Goal: Transaction & Acquisition: Purchase product/service

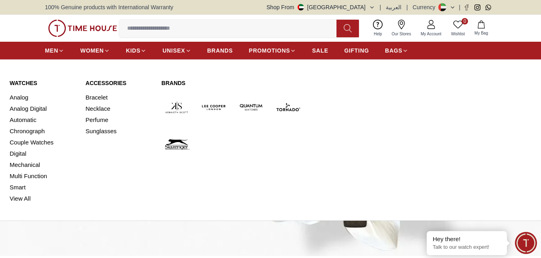
click at [30, 80] on link "Watches" at bounding box center [43, 83] width 66 height 8
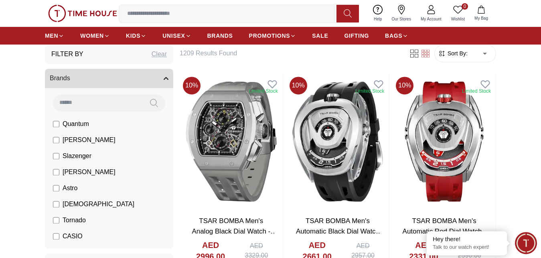
scroll to position [41, 0]
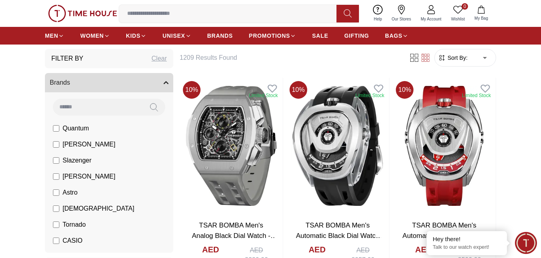
click at [63, 144] on label "[PERSON_NAME]" at bounding box center [84, 145] width 63 height 10
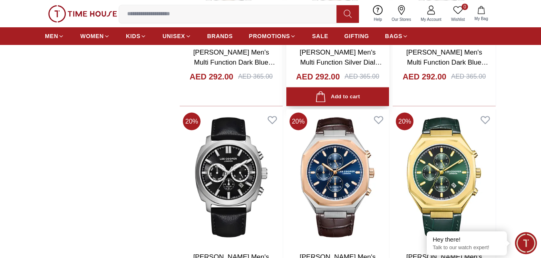
scroll to position [1064, 0]
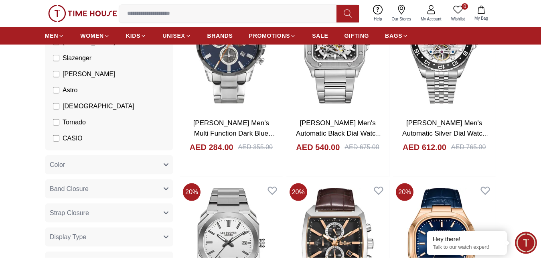
scroll to position [123, 0]
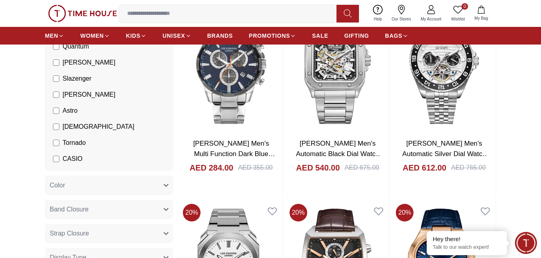
click at [436, 10] on link "My Account" at bounding box center [431, 13] width 30 height 20
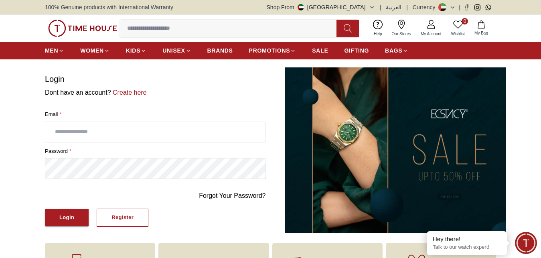
click at [115, 134] on input "text" at bounding box center [155, 132] width 220 height 20
type input "**********"
click at [79, 217] on button "Login" at bounding box center [67, 217] width 44 height 17
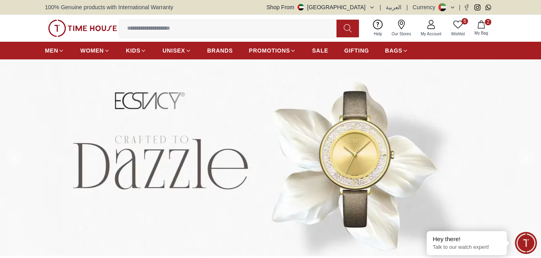
click at [481, 26] on icon "button" at bounding box center [482, 24] width 8 height 8
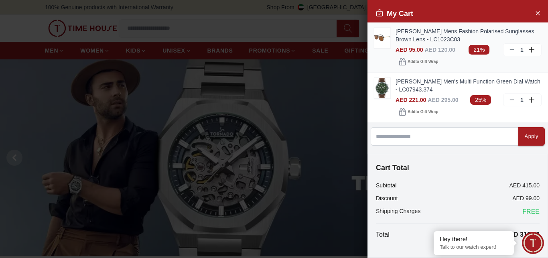
click at [431, 32] on link "[PERSON_NAME] Mens Fashion Polarised Sunglasses Brown Lens - LC1023C03" at bounding box center [469, 35] width 146 height 16
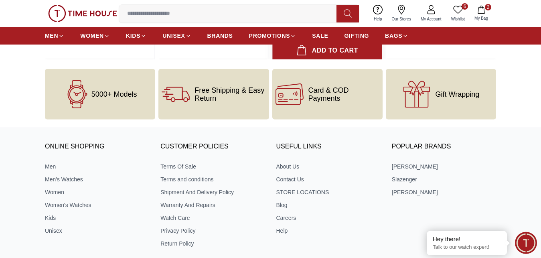
scroll to position [1105, 0]
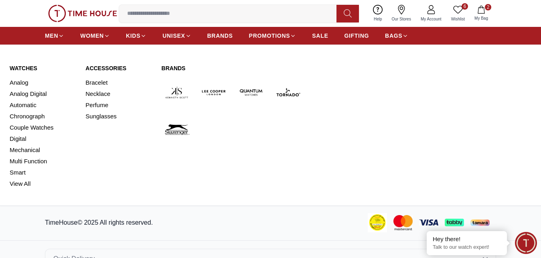
click at [21, 68] on link "Watches" at bounding box center [43, 68] width 66 height 8
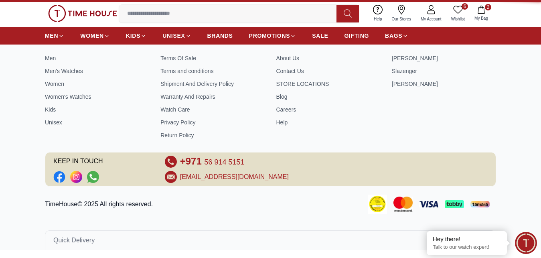
scroll to position [18, 0]
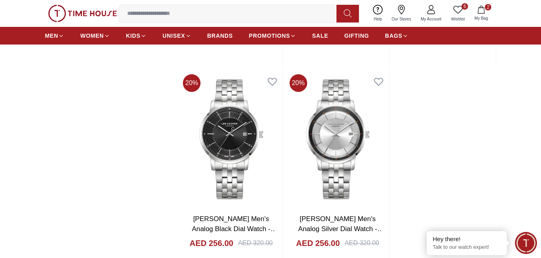
scroll to position [1369, 0]
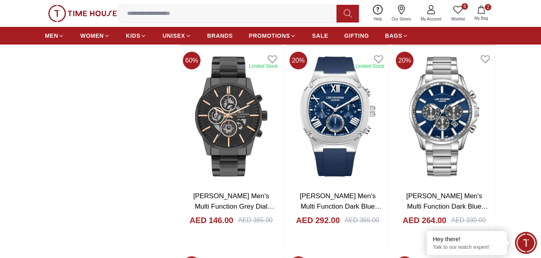
scroll to position [1697, 0]
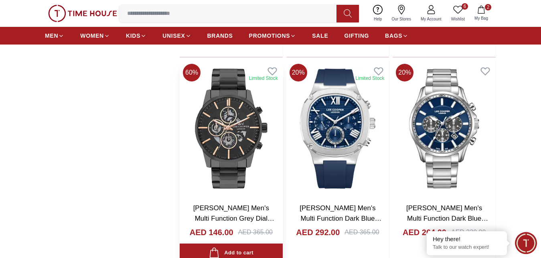
click at [229, 206] on link "[PERSON_NAME] Men's Multi Function Grey Dial Watch - LC07562.060" at bounding box center [233, 218] width 81 height 28
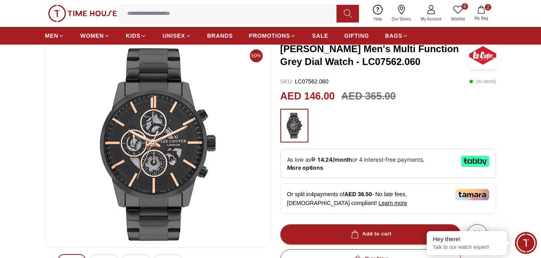
scroll to position [123, 0]
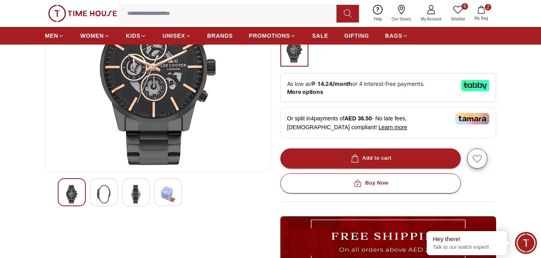
click at [100, 194] on img at bounding box center [104, 194] width 14 height 18
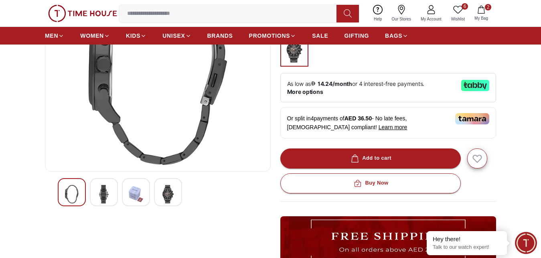
click at [137, 194] on img at bounding box center [136, 194] width 14 height 18
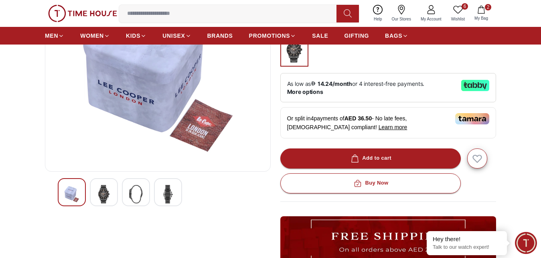
click at [172, 195] on img at bounding box center [168, 194] width 14 height 18
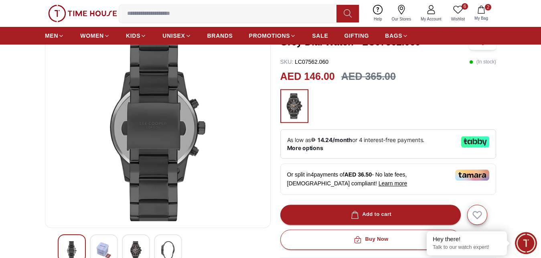
scroll to position [82, 0]
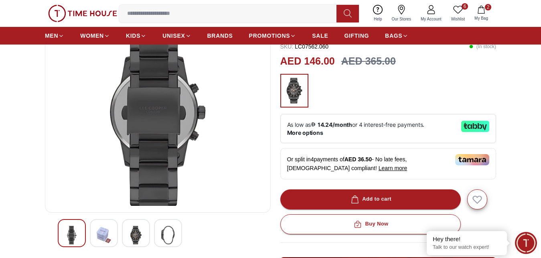
click at [129, 231] on img at bounding box center [136, 235] width 14 height 18
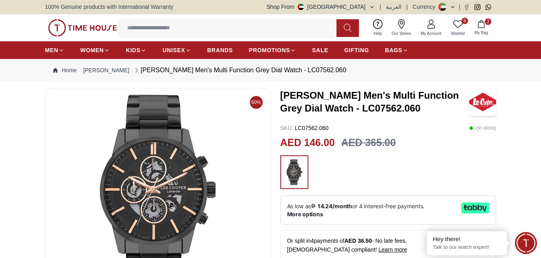
scroll to position [0, 0]
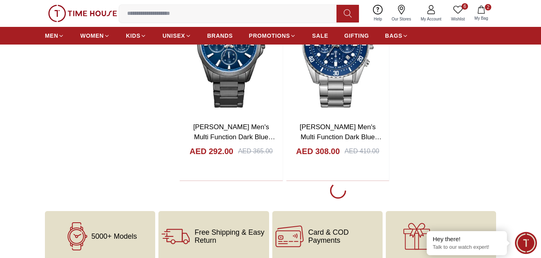
scroll to position [1332, 0]
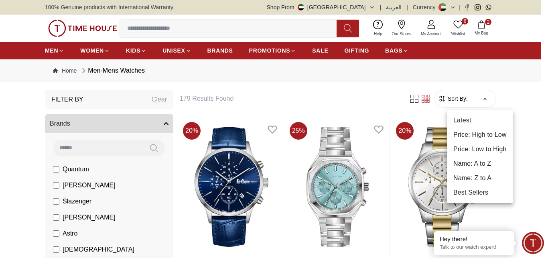
click at [482, 152] on li "Price: Low to High" at bounding box center [480, 149] width 66 height 14
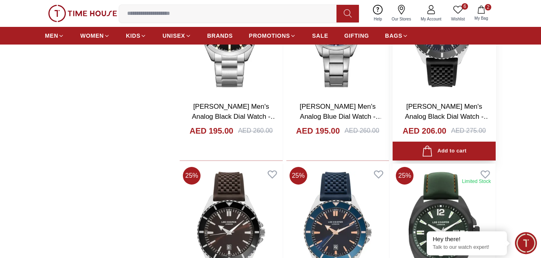
scroll to position [982, 0]
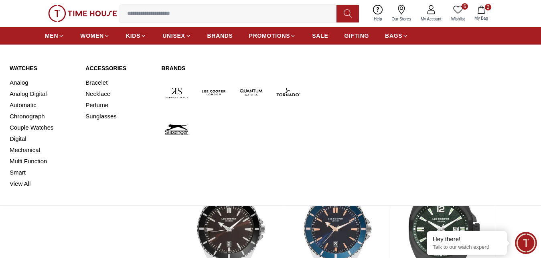
click at [31, 69] on link "Watches" at bounding box center [43, 68] width 66 height 8
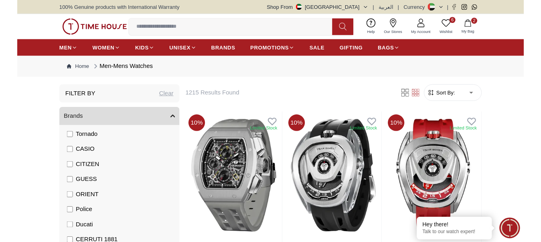
scroll to position [140, 0]
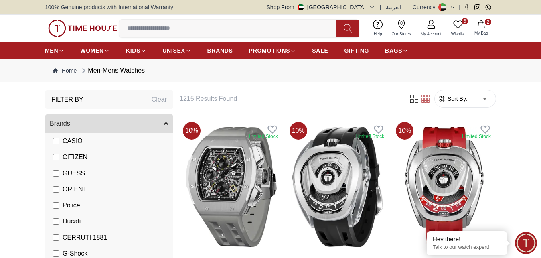
click at [61, 207] on label "Police" at bounding box center [66, 206] width 27 height 10
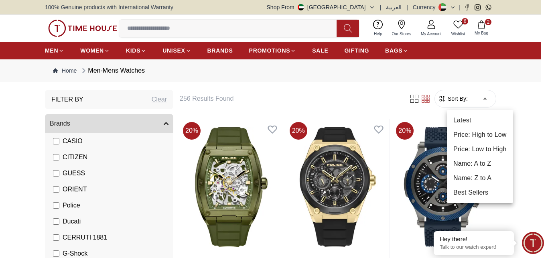
click at [481, 148] on li "Price: Low to High" at bounding box center [480, 149] width 66 height 14
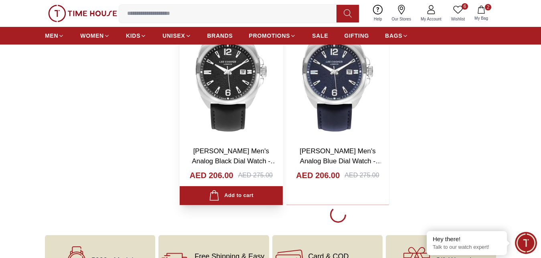
scroll to position [1433, 0]
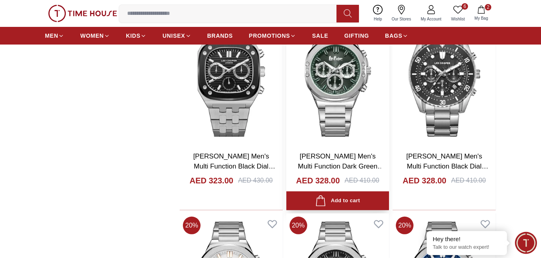
scroll to position [3807, 0]
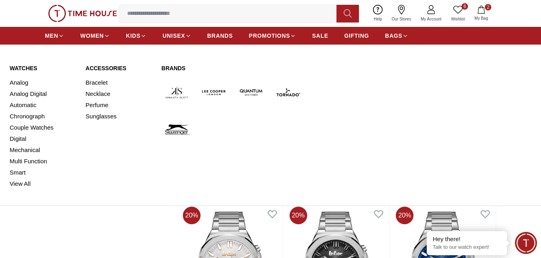
click at [27, 65] on link "Watches" at bounding box center [43, 68] width 66 height 8
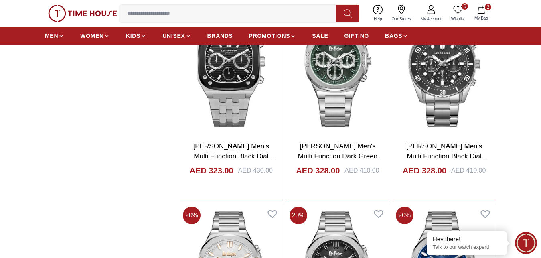
type input "******"
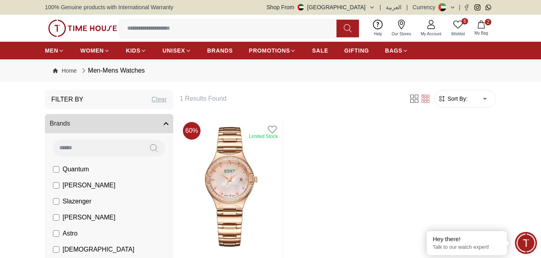
click at [480, 26] on icon "button" at bounding box center [482, 24] width 8 height 8
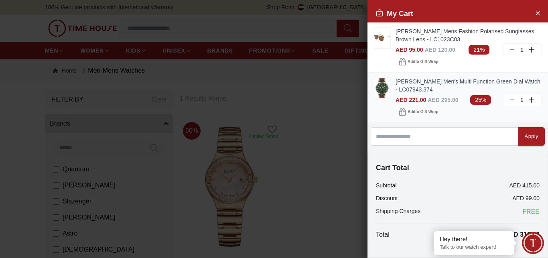
click at [421, 80] on link "[PERSON_NAME] Men's Multi Function Green Dial Watch - LC07943.374" at bounding box center [469, 85] width 146 height 16
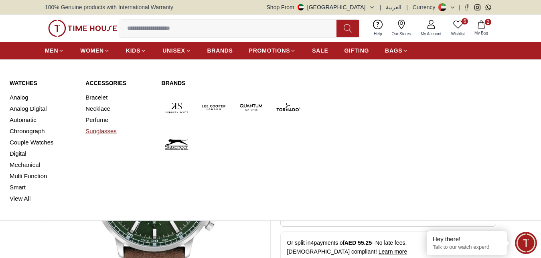
click at [104, 129] on link "Sunglasses" at bounding box center [118, 131] width 66 height 11
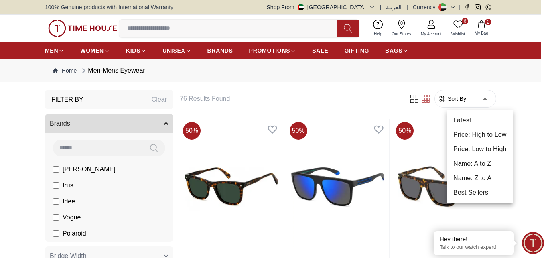
click at [477, 147] on li "Price: Low to High" at bounding box center [480, 149] width 66 height 14
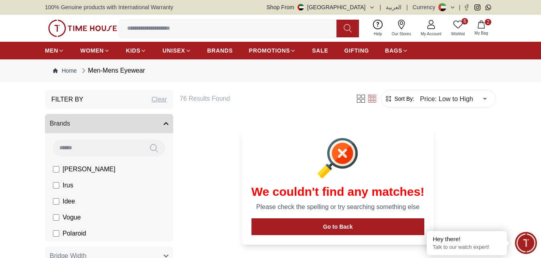
type input "*"
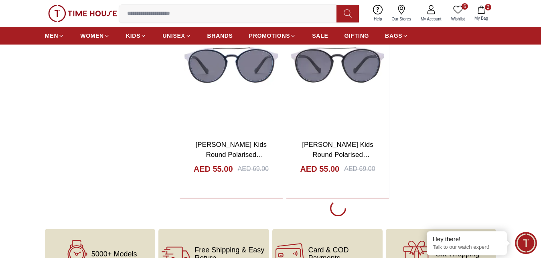
scroll to position [1392, 0]
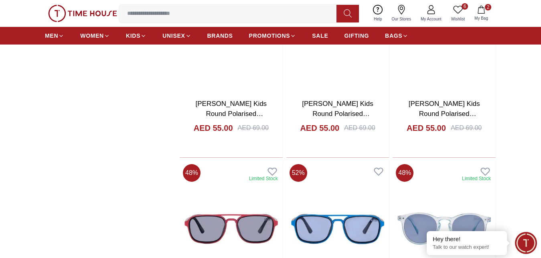
scroll to position [1596, 0]
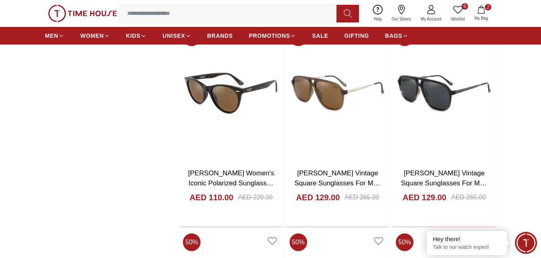
scroll to position [3152, 0]
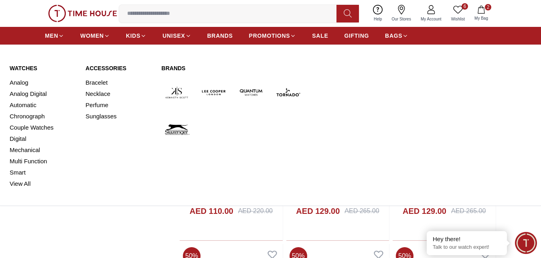
click at [25, 65] on link "Watches" at bounding box center [43, 68] width 66 height 8
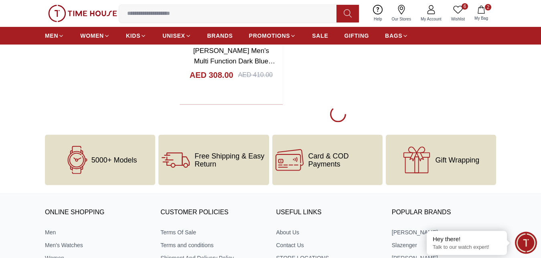
scroll to position [2848, 0]
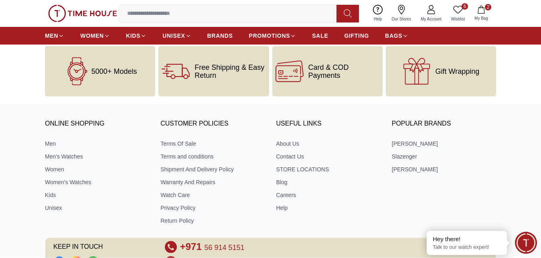
scroll to position [4198, 0]
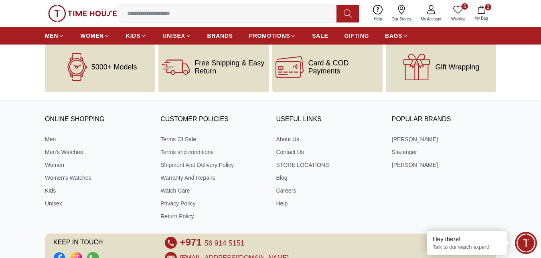
scroll to position [4035, 0]
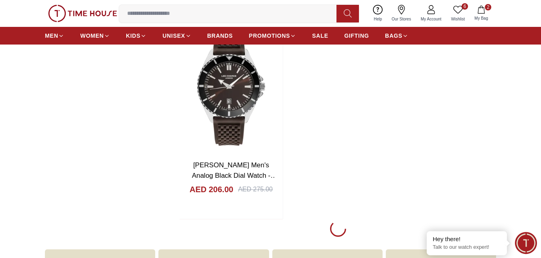
scroll to position [6900, 0]
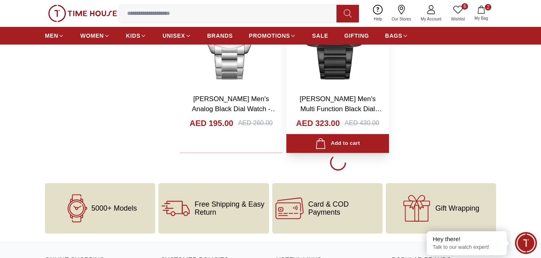
scroll to position [9602, 0]
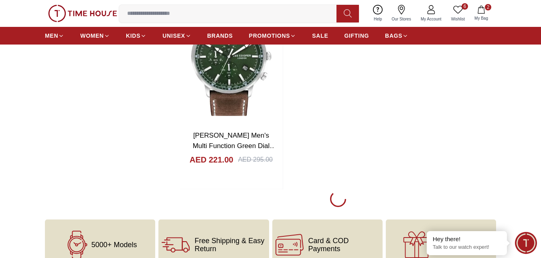
scroll to position [11034, 0]
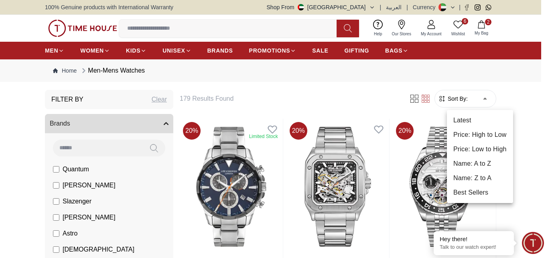
click at [474, 150] on li "Price: Low to High" at bounding box center [480, 149] width 66 height 14
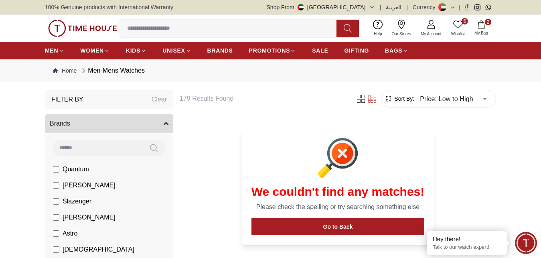
type input "*"
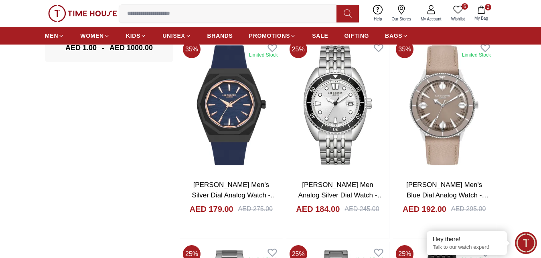
scroll to position [860, 0]
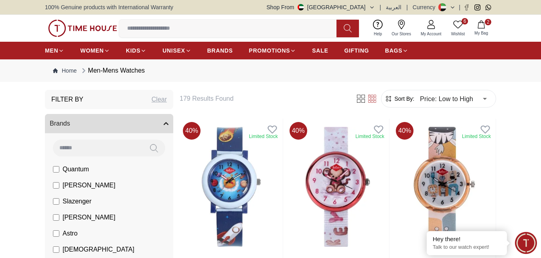
click at [461, 26] on icon at bounding box center [458, 25] width 10 height 10
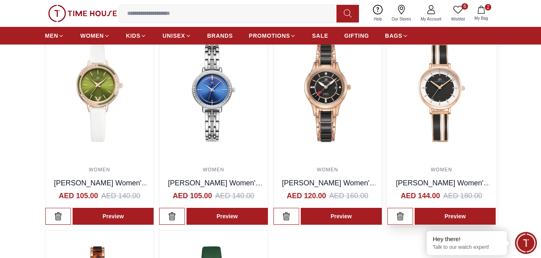
scroll to position [41, 0]
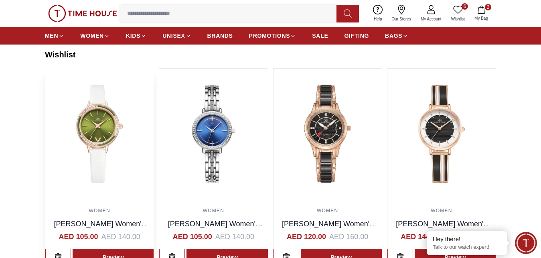
click at [105, 154] on img at bounding box center [99, 134] width 108 height 130
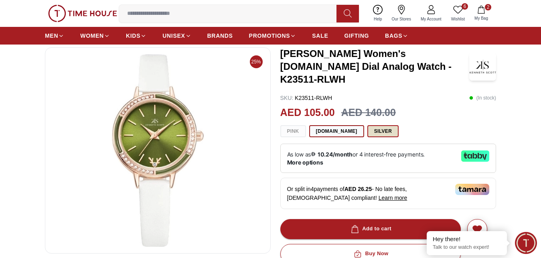
click at [368, 125] on button "Silver" at bounding box center [384, 131] width 32 height 12
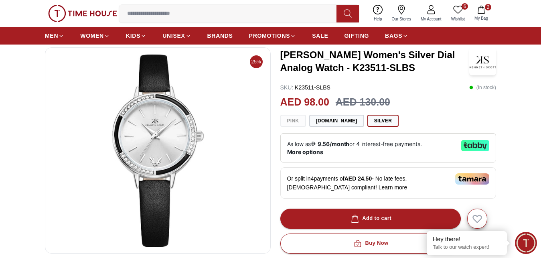
click at [291, 122] on div "Pink [DOMAIN_NAME] Silver" at bounding box center [389, 121] width 216 height 12
click at [318, 120] on button "[DOMAIN_NAME]" at bounding box center [336, 121] width 55 height 12
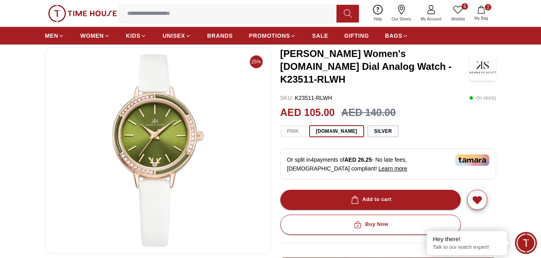
scroll to position [205, 0]
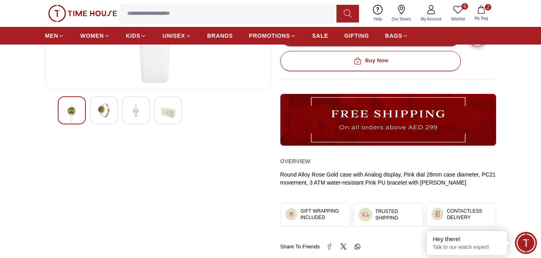
click at [101, 105] on img at bounding box center [104, 110] width 14 height 14
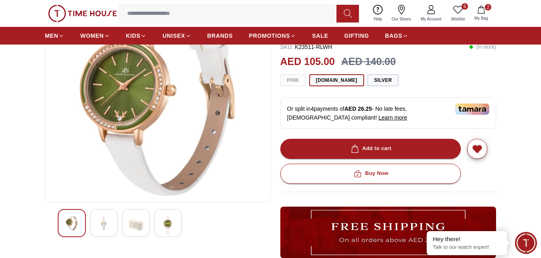
scroll to position [164, 0]
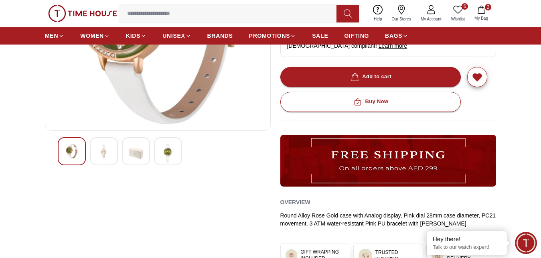
click at [136, 152] on img at bounding box center [136, 153] width 14 height 18
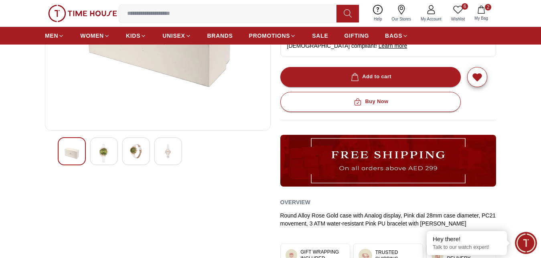
click at [165, 151] on img at bounding box center [168, 151] width 14 height 14
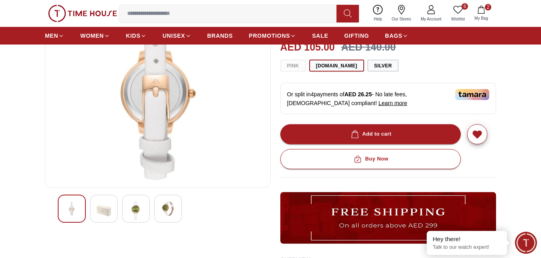
scroll to position [82, 0]
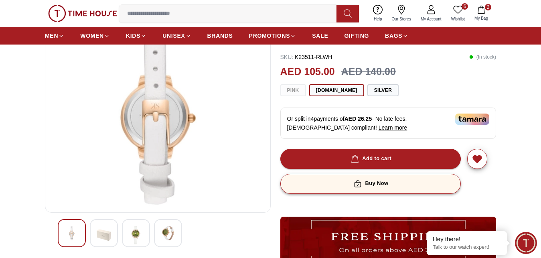
click at [371, 179] on div "Buy Now" at bounding box center [370, 183] width 36 height 9
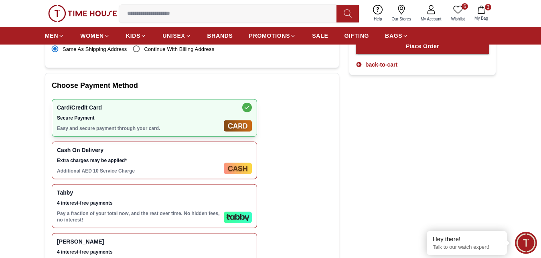
scroll to position [287, 0]
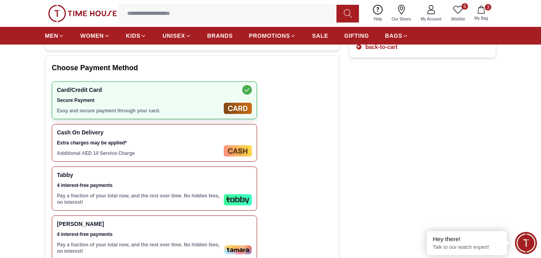
click at [215, 172] on span "Tabby" at bounding box center [139, 175] width 164 height 6
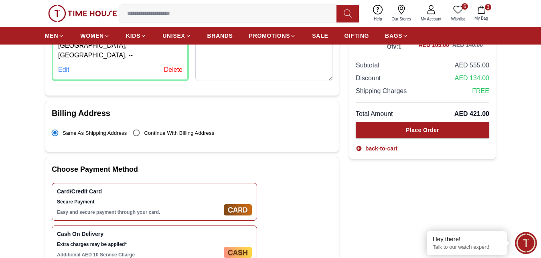
scroll to position [205, 0]
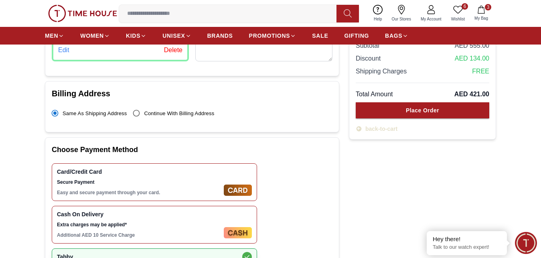
click at [380, 125] on link "back-to-cart" at bounding box center [377, 129] width 42 height 8
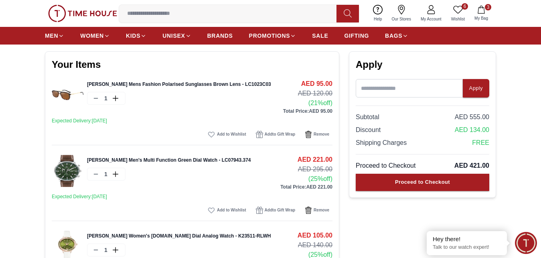
scroll to position [123, 0]
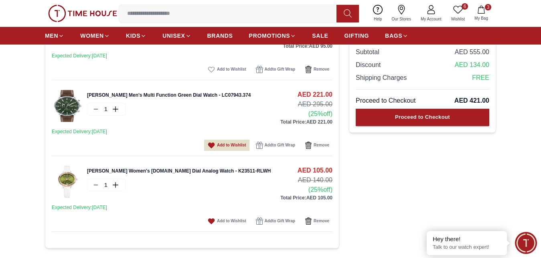
click at [213, 146] on icon "button" at bounding box center [211, 145] width 6 height 5
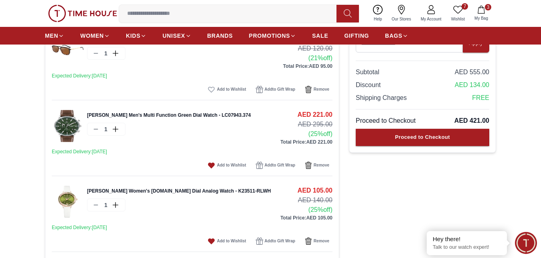
scroll to position [82, 0]
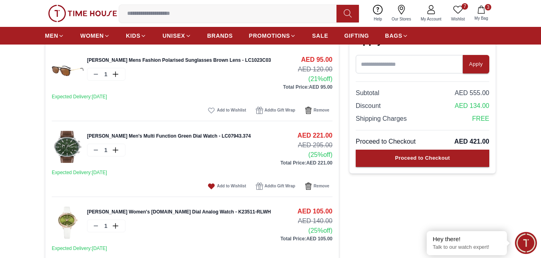
click at [219, 62] on link "[PERSON_NAME] Mens Fashion Polarised Sunglasses Brown Lens - LC1023C03" at bounding box center [179, 60] width 184 height 6
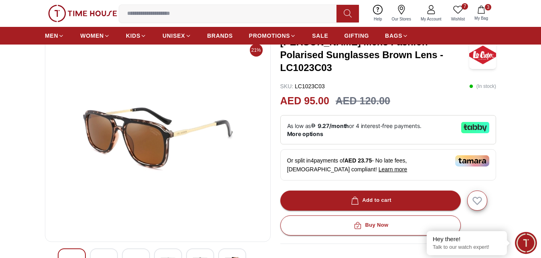
scroll to position [82, 0]
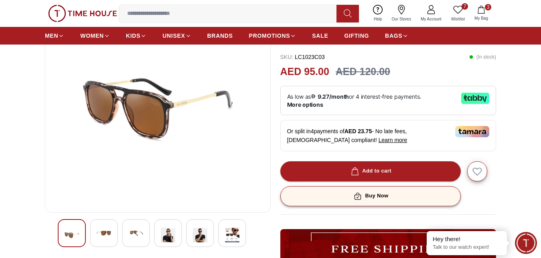
click at [372, 191] on div "Buy Now" at bounding box center [370, 195] width 36 height 9
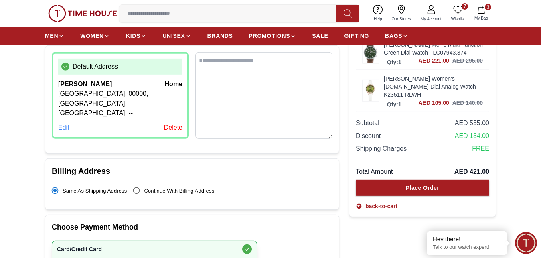
scroll to position [164, 0]
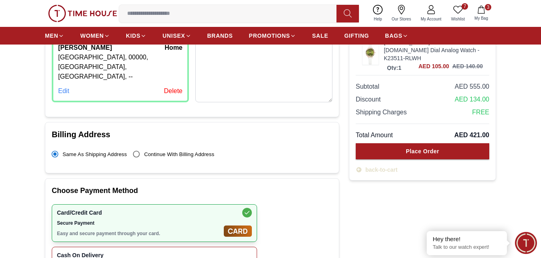
click at [380, 166] on link "back-to-cart" at bounding box center [377, 170] width 42 height 8
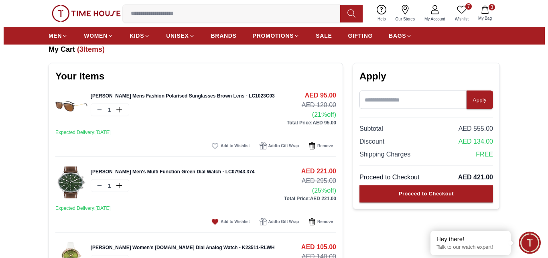
scroll to position [82, 0]
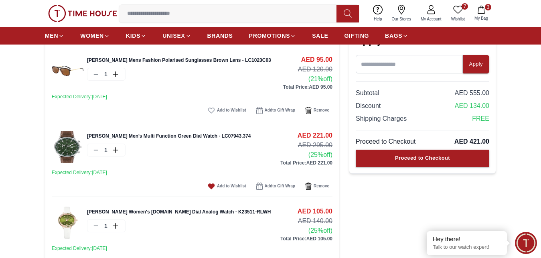
click at [483, 11] on icon "button" at bounding box center [482, 10] width 8 height 8
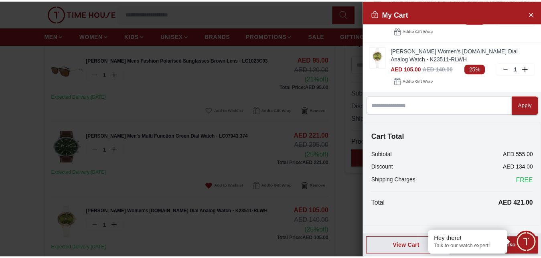
scroll to position [0, 0]
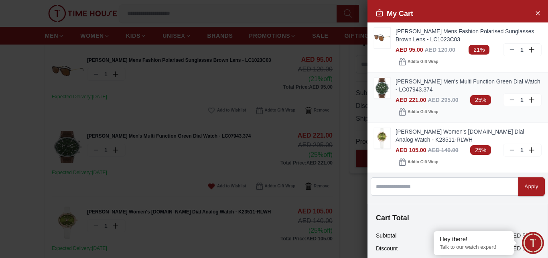
click at [509, 99] on icon at bounding box center [512, 100] width 6 height 6
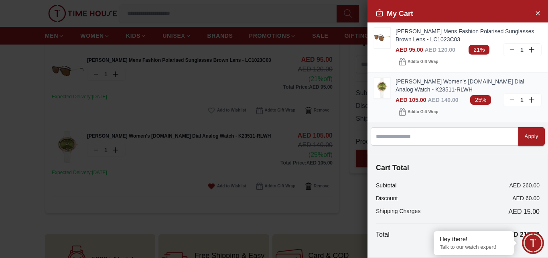
click at [509, 99] on icon at bounding box center [512, 100] width 6 height 6
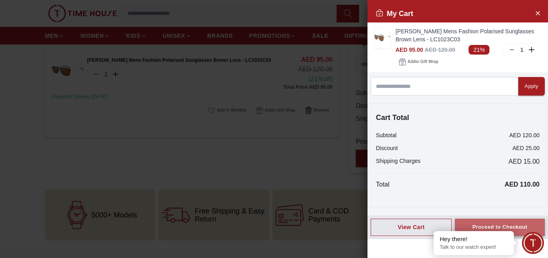
click at [492, 224] on div "Proceed to Checkout" at bounding box center [499, 227] width 55 height 9
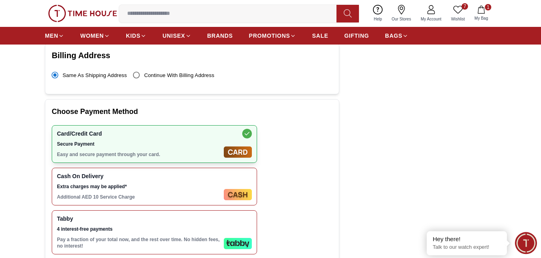
scroll to position [327, 0]
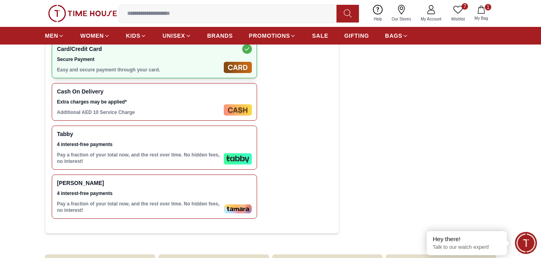
click at [210, 140] on div "Tabby 4 interest-free payments Pay a fraction of your total now, and the rest o…" at bounding box center [139, 148] width 164 height 34
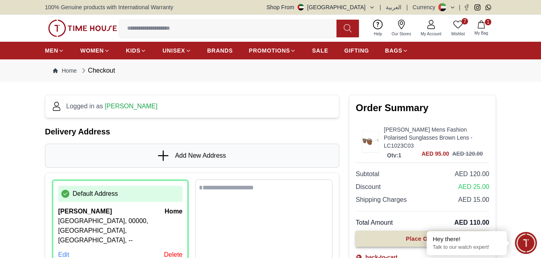
scroll to position [123, 0]
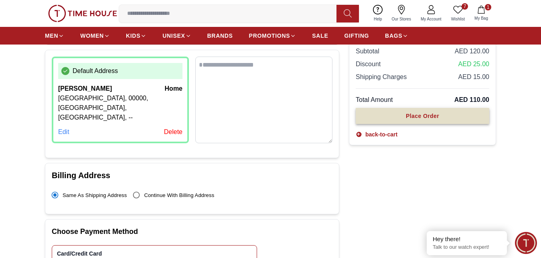
click at [417, 112] on div "Place Order" at bounding box center [422, 116] width 33 height 8
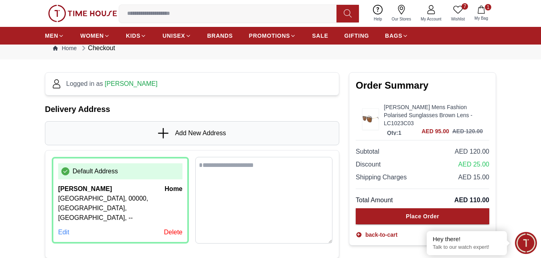
scroll to position [4, 0]
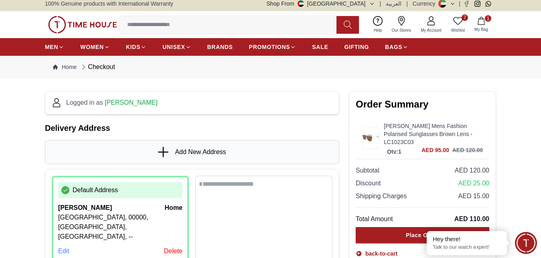
click at [459, 22] on icon at bounding box center [458, 21] width 10 height 10
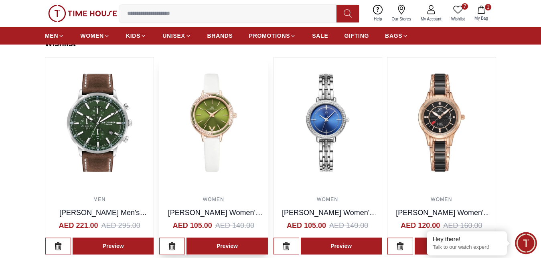
scroll to position [45, 0]
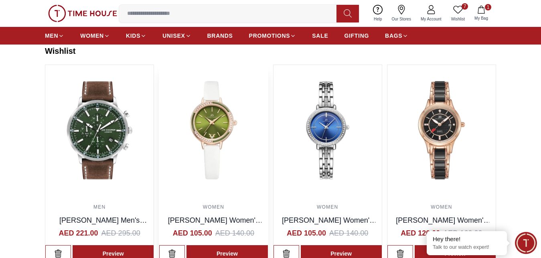
click at [226, 124] on img at bounding box center [213, 130] width 108 height 130
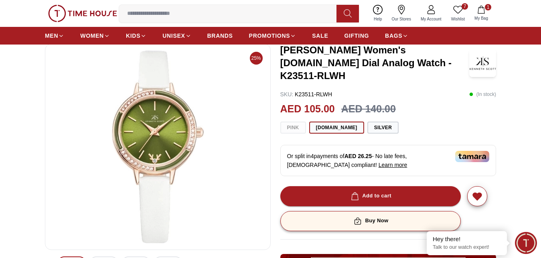
click at [376, 216] on div "Buy Now" at bounding box center [370, 220] width 36 height 9
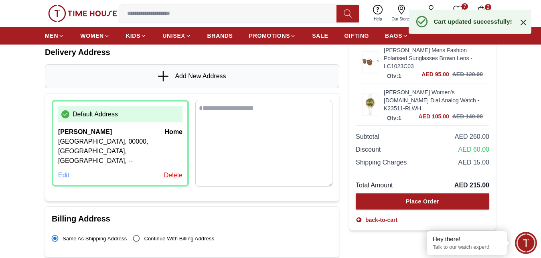
scroll to position [126, 0]
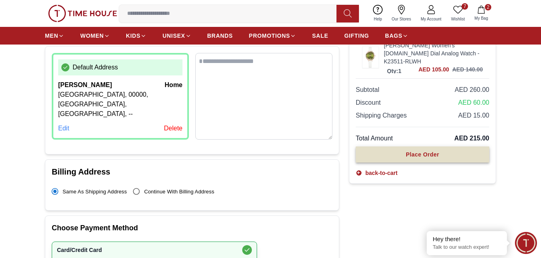
click at [431, 150] on div "Place Order" at bounding box center [422, 154] width 33 height 8
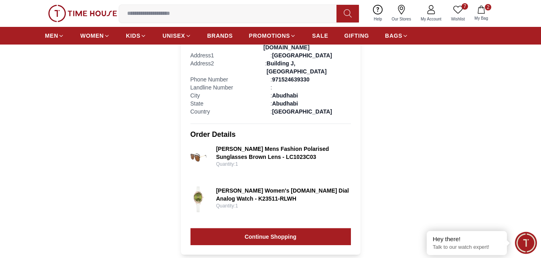
scroll to position [205, 0]
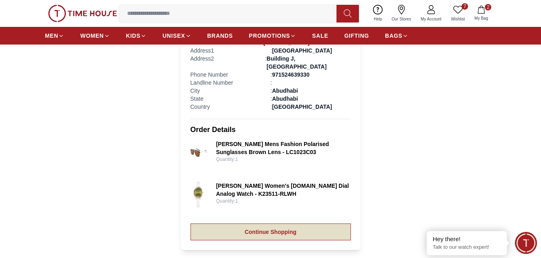
click at [321, 224] on link "Continue Shopping" at bounding box center [271, 232] width 161 height 17
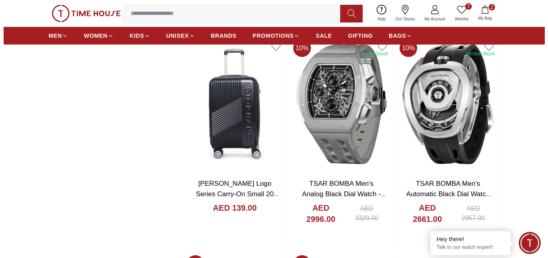
scroll to position [1023, 0]
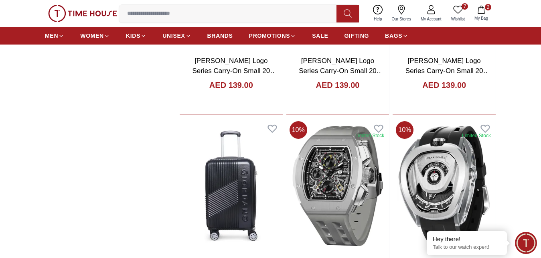
click at [481, 13] on icon "button" at bounding box center [481, 10] width 7 height 8
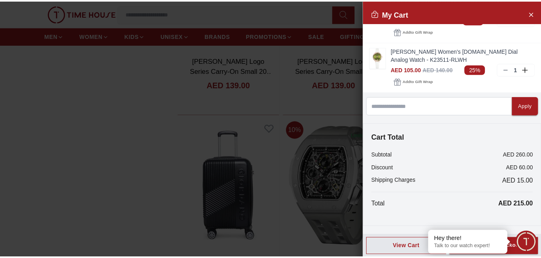
scroll to position [31, 0]
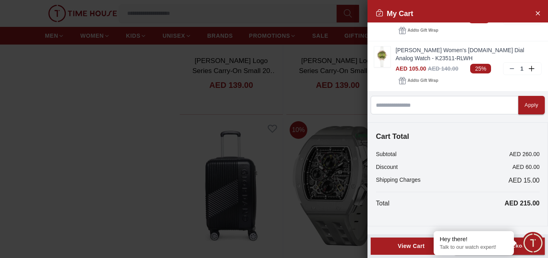
click at [416, 247] on div "View Cart" at bounding box center [411, 246] width 67 height 8
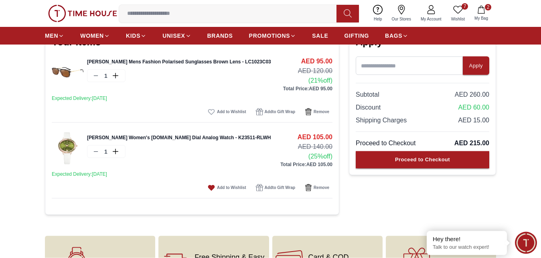
scroll to position [82, 0]
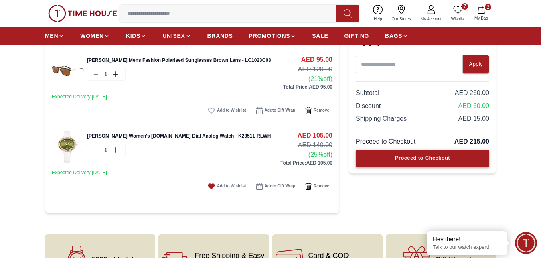
click at [422, 159] on div "Proceed to Checkout" at bounding box center [422, 158] width 55 height 9
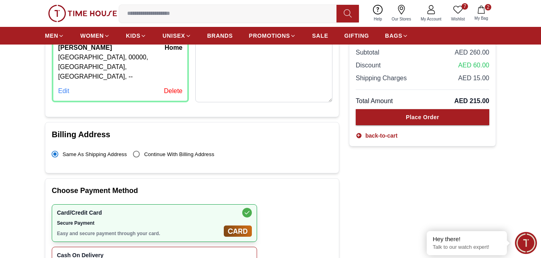
scroll to position [287, 0]
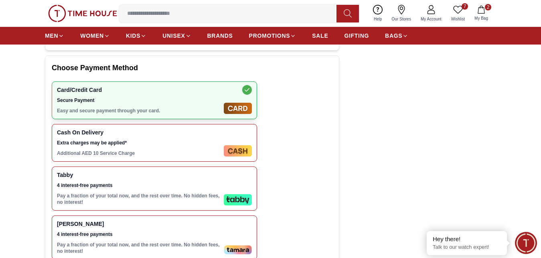
click at [242, 177] on div "Tabby 4 interest-free payments Pay a fraction of your total now, and the rest o…" at bounding box center [154, 189] width 205 height 44
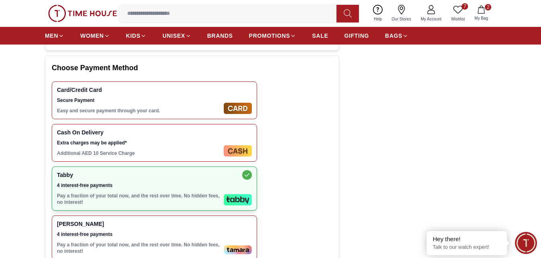
scroll to position [164, 0]
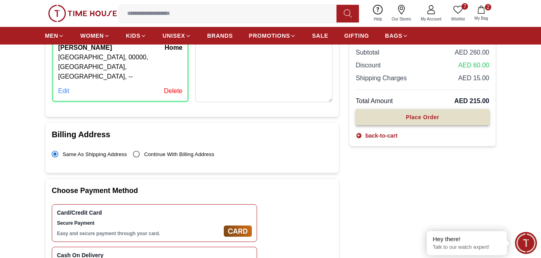
click at [432, 113] on div "Place Order" at bounding box center [422, 117] width 33 height 8
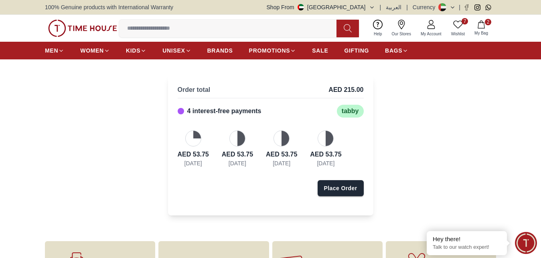
click at [434, 27] on icon at bounding box center [432, 25] width 10 height 10
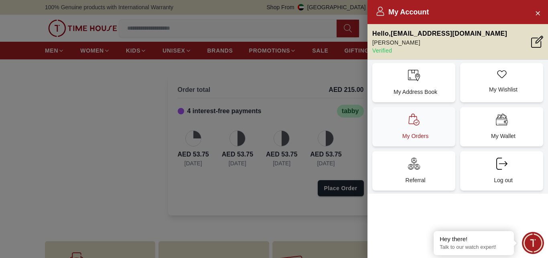
click at [410, 119] on icon at bounding box center [414, 120] width 12 height 12
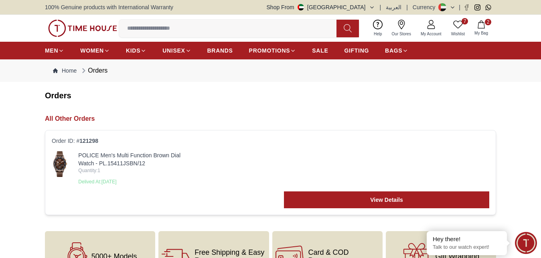
click at [437, 23] on link "My Account" at bounding box center [431, 28] width 30 height 20
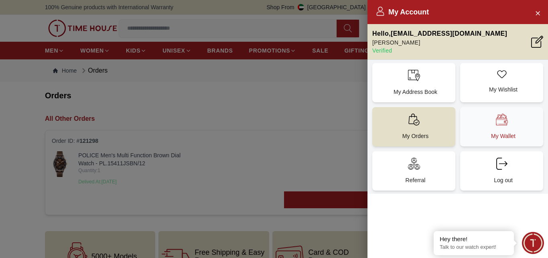
click at [513, 126] on div "My Wallet" at bounding box center [501, 126] width 83 height 39
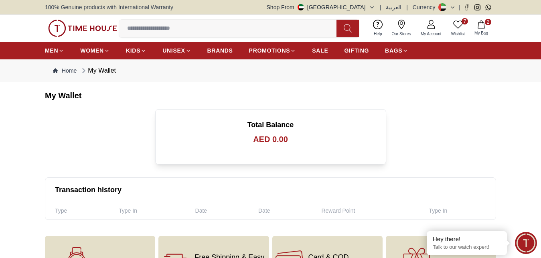
click at [435, 28] on icon at bounding box center [432, 25] width 10 height 10
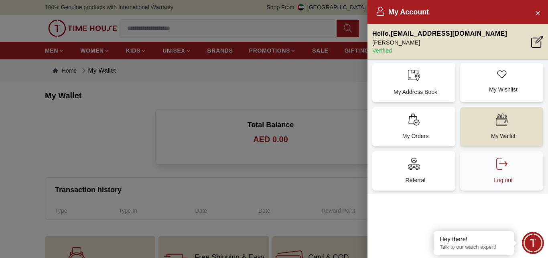
click at [505, 166] on icon at bounding box center [503, 163] width 8 height 5
